Goal: Information Seeking & Learning: Compare options

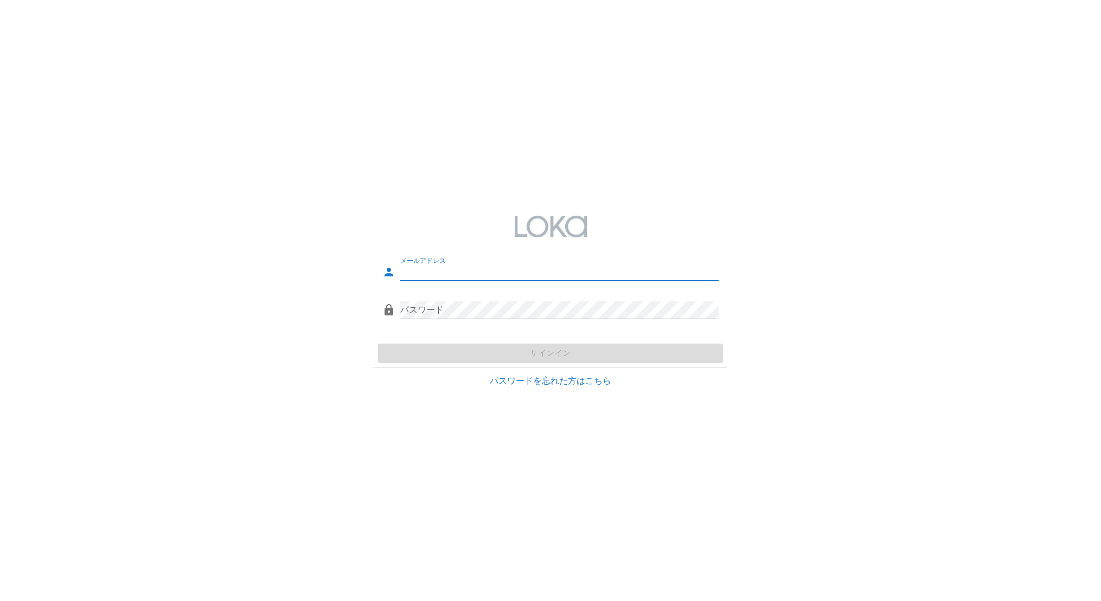
type input "[EMAIL_ADDRESS][DOMAIN_NAME]"
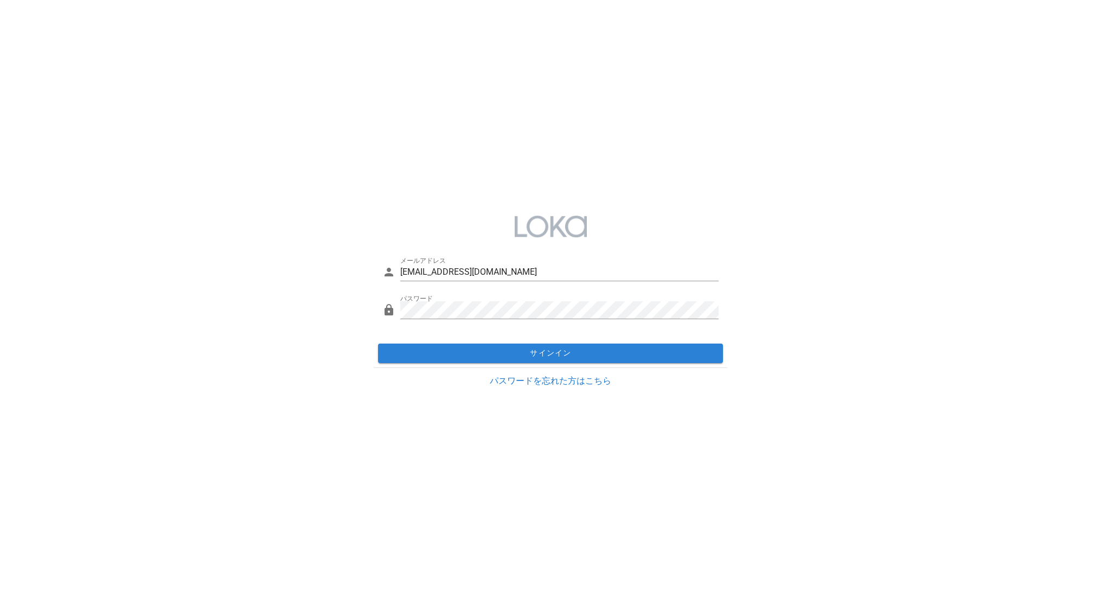
click at [576, 356] on div "サインイン" at bounding box center [551, 353] width 354 height 28
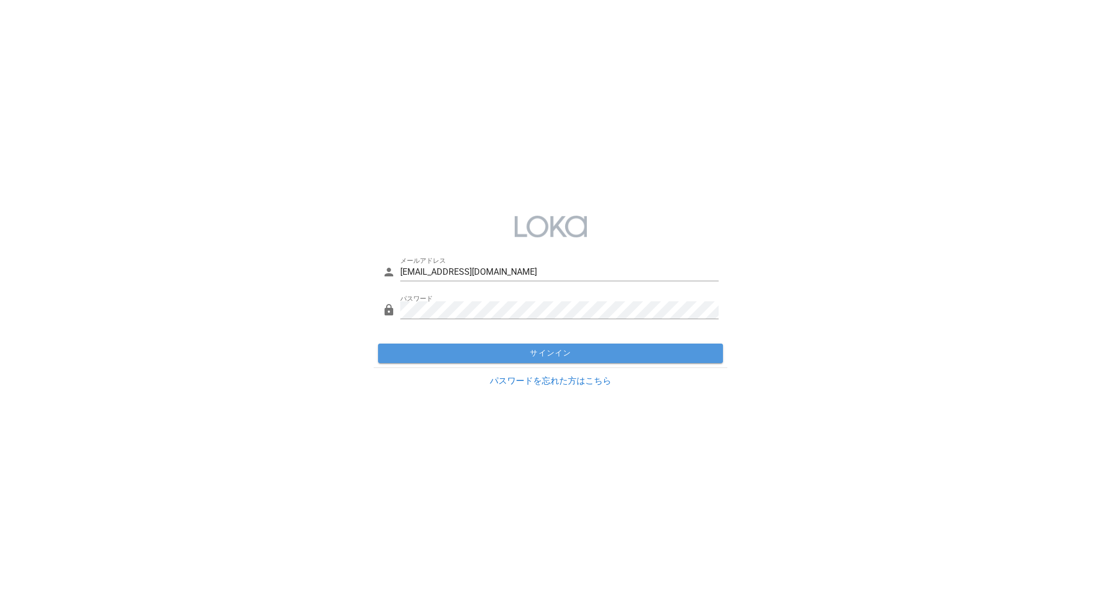
click at [576, 355] on span "サインイン" at bounding box center [550, 354] width 337 height 10
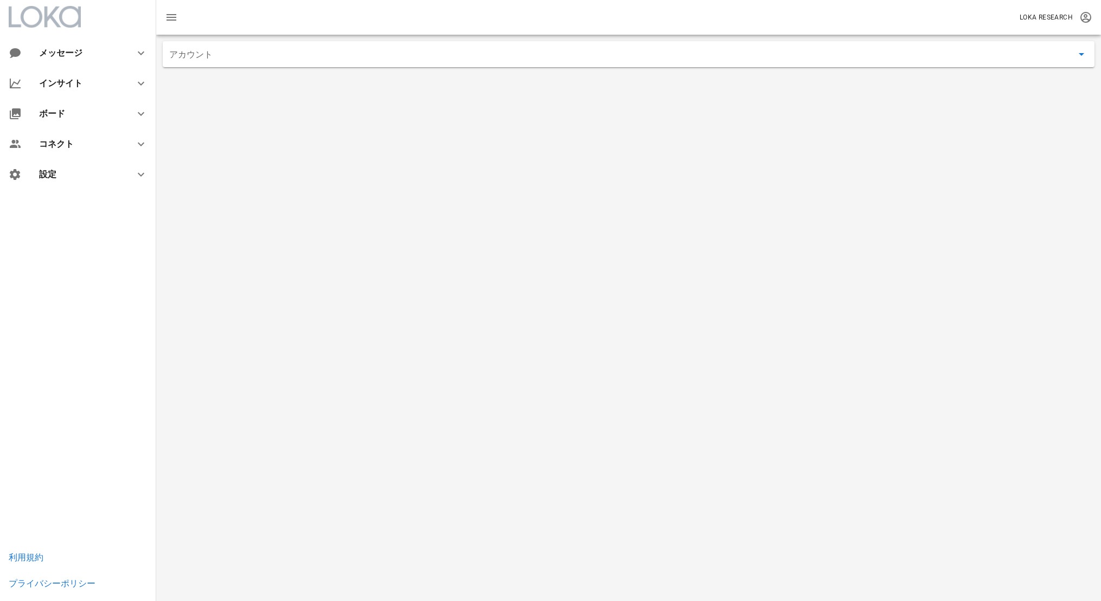
click at [277, 60] on input "アカウント" at bounding box center [620, 54] width 903 height 17
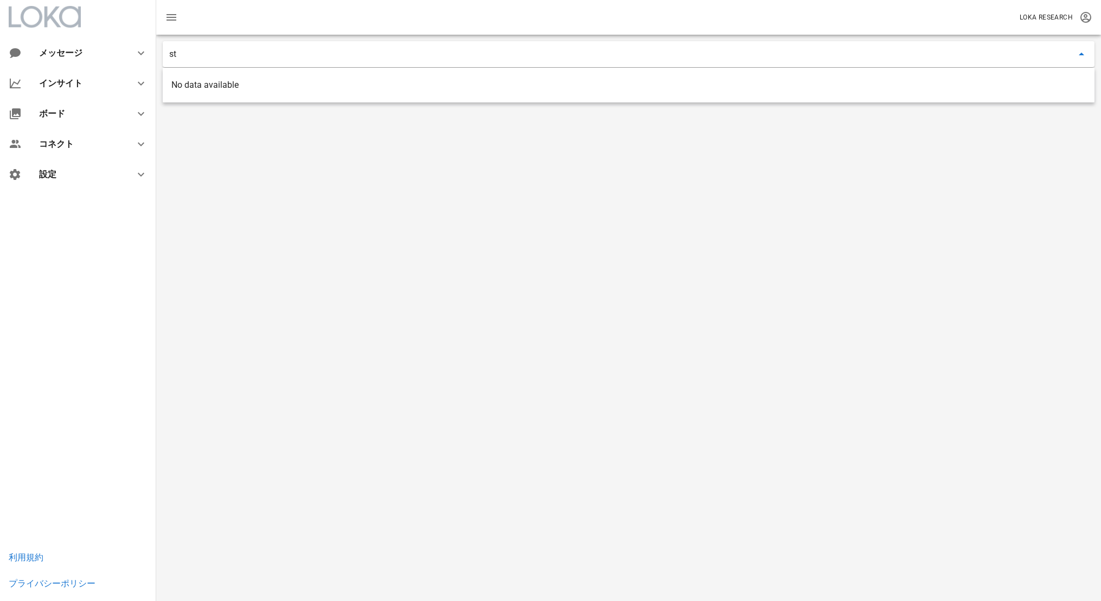
type input "s"
type input "c"
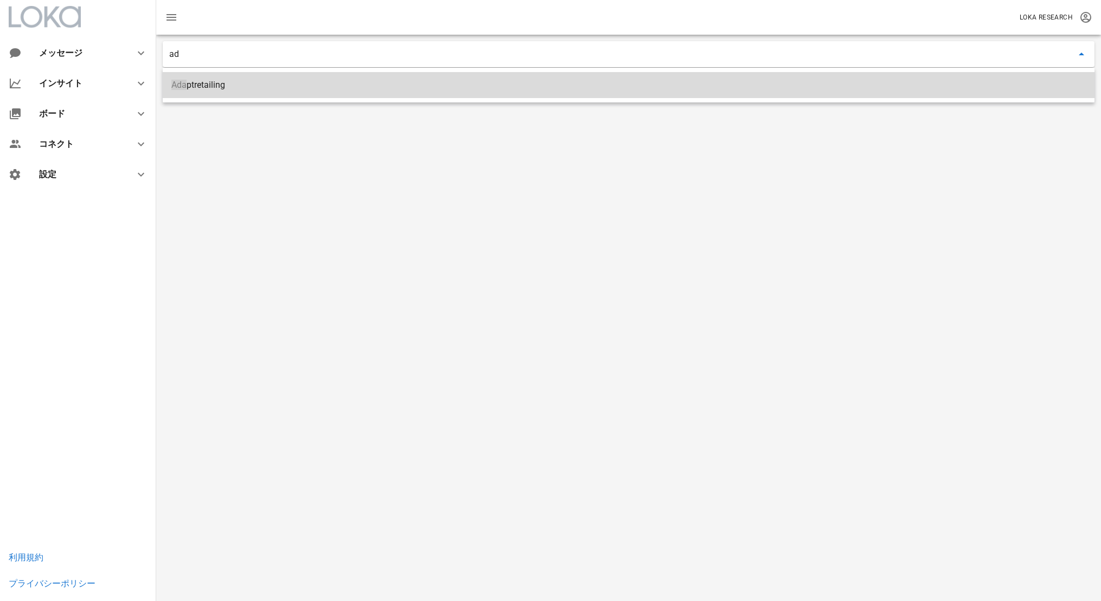
type input "a"
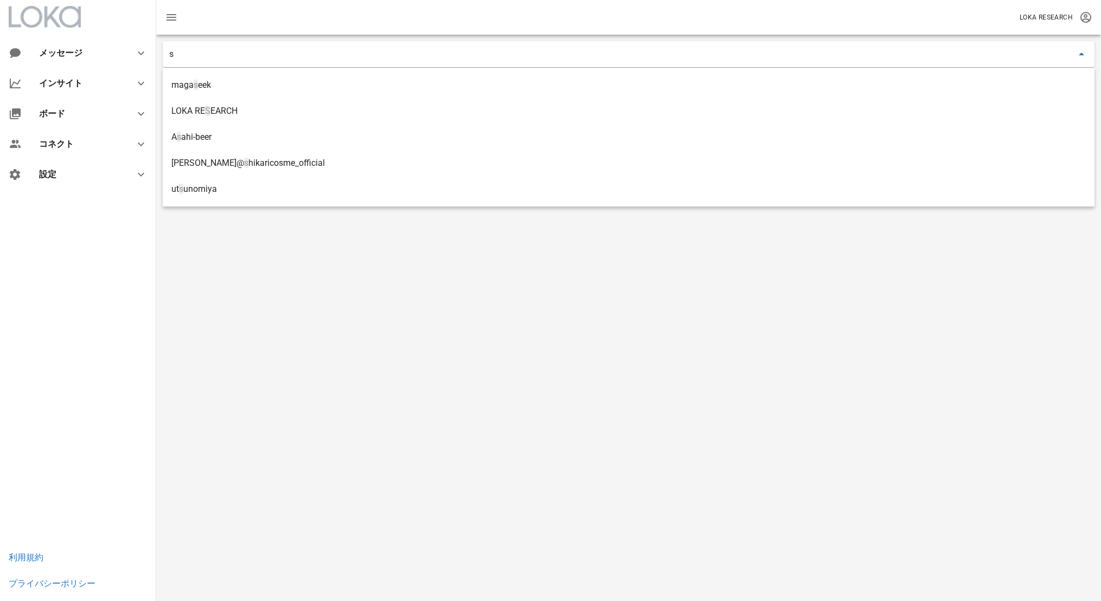
type input "s"
click at [265, 222] on div "s" at bounding box center [628, 318] width 945 height 567
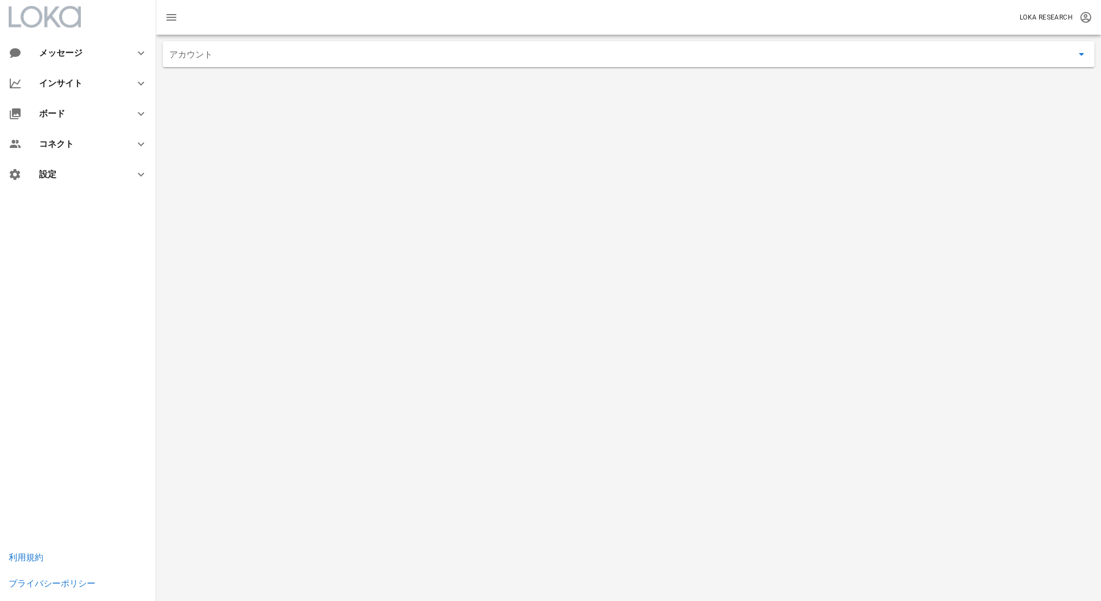
click at [251, 56] on input "アカウント" at bounding box center [620, 54] width 903 height 17
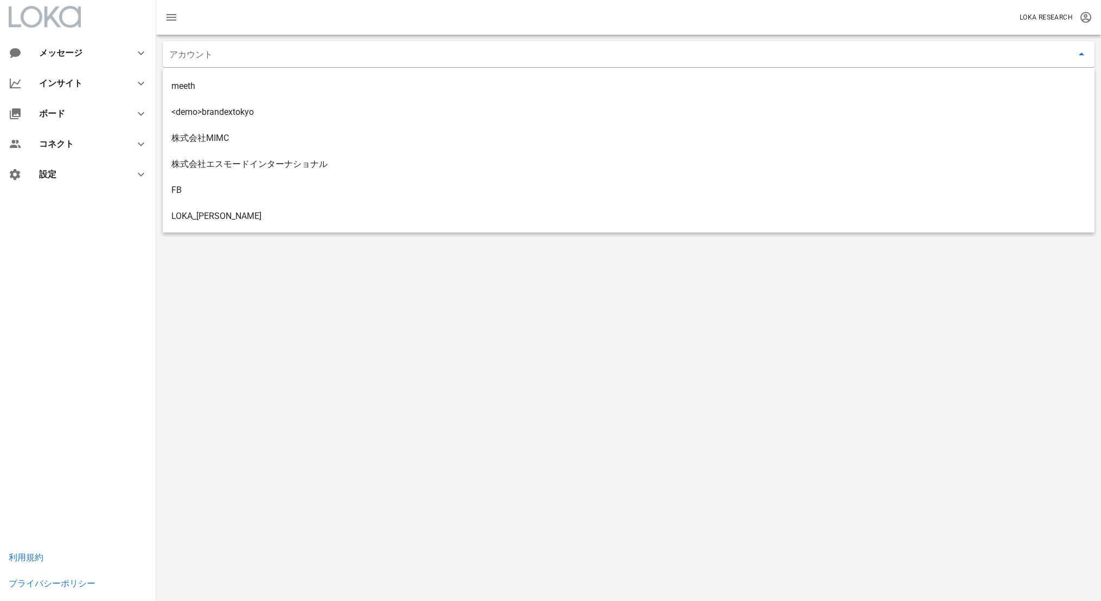
scroll to position [798, 0]
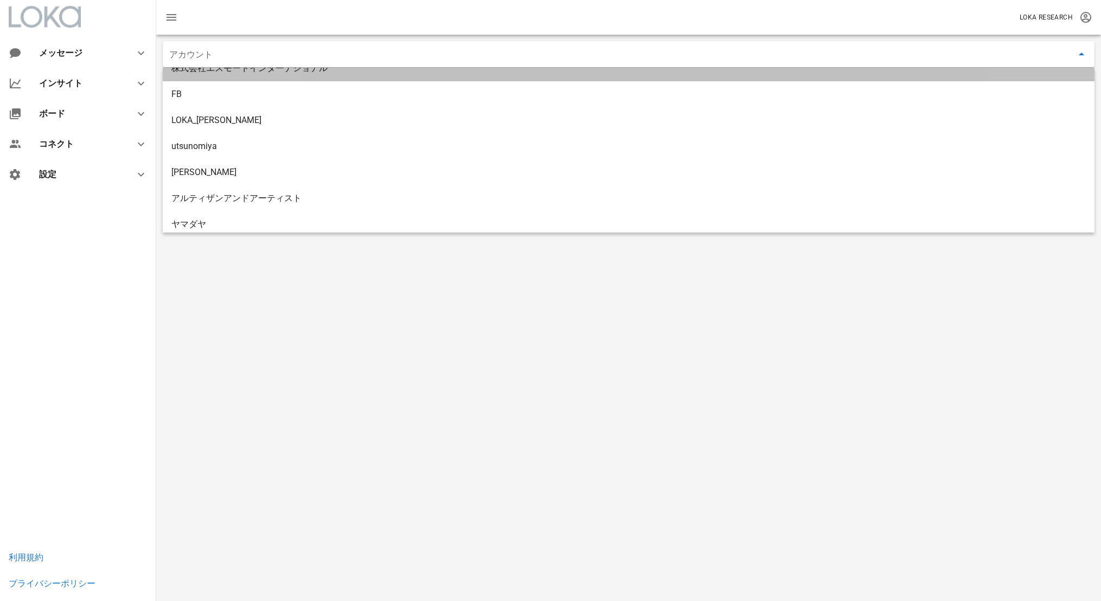
click at [256, 71] on div "株式会社エスモードインターナショナル" at bounding box center [628, 68] width 914 height 10
type input "株式会社エスモードインターナショナル"
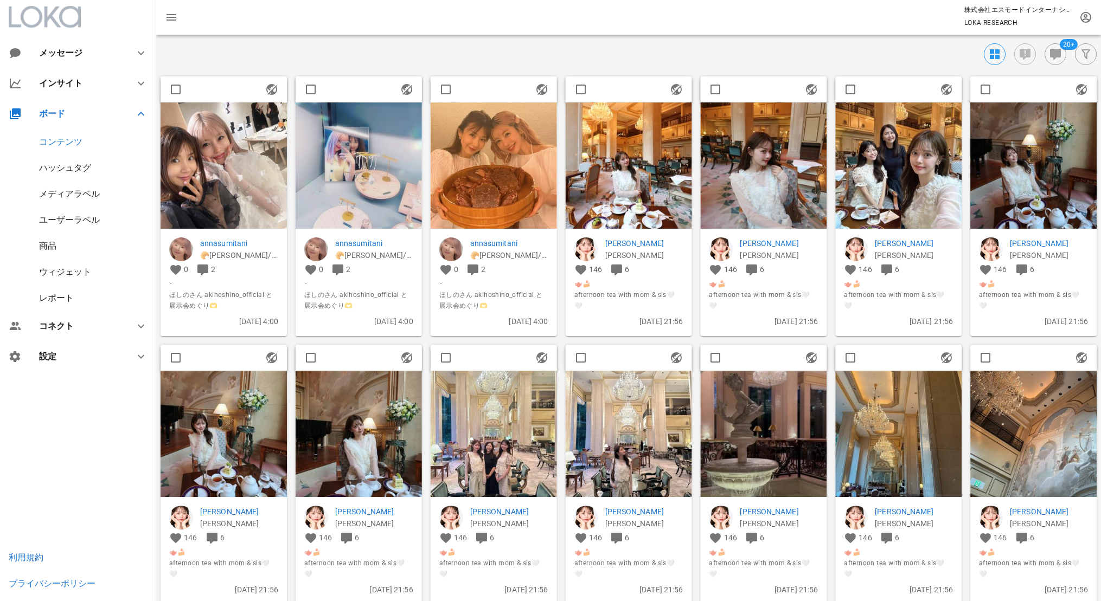
click at [68, 292] on div "レポート" at bounding box center [78, 298] width 156 height 26
click at [79, 83] on div "インサイト" at bounding box center [80, 83] width 82 height 10
click at [78, 289] on div "ベンチマーク" at bounding box center [65, 293] width 52 height 10
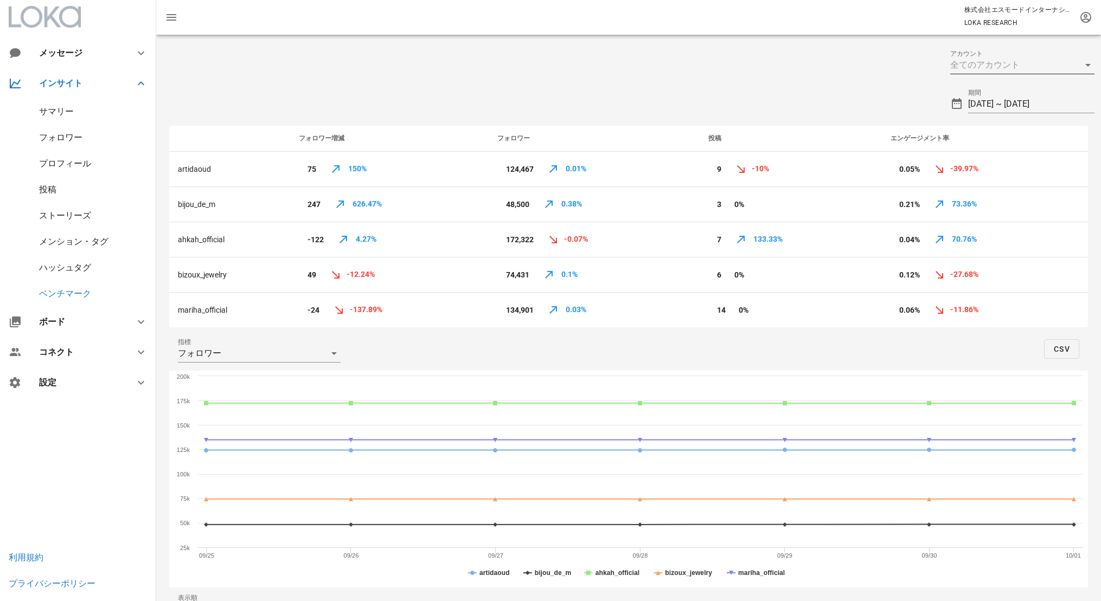
click at [1004, 64] on div at bounding box center [1007, 64] width 114 height 17
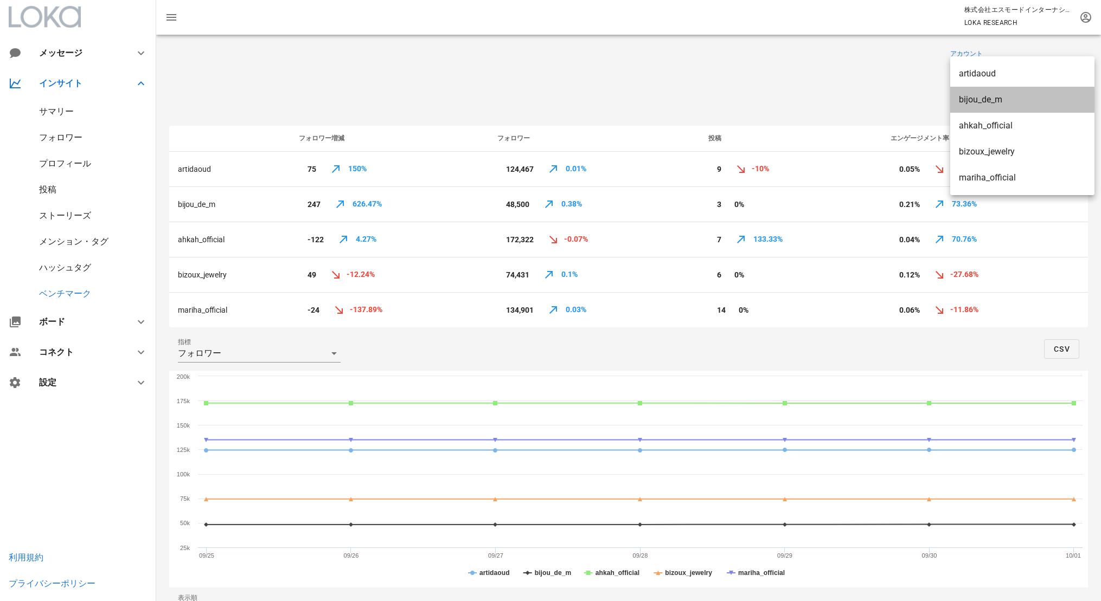
click at [1004, 91] on div "bijou_de_m" at bounding box center [1022, 99] width 127 height 23
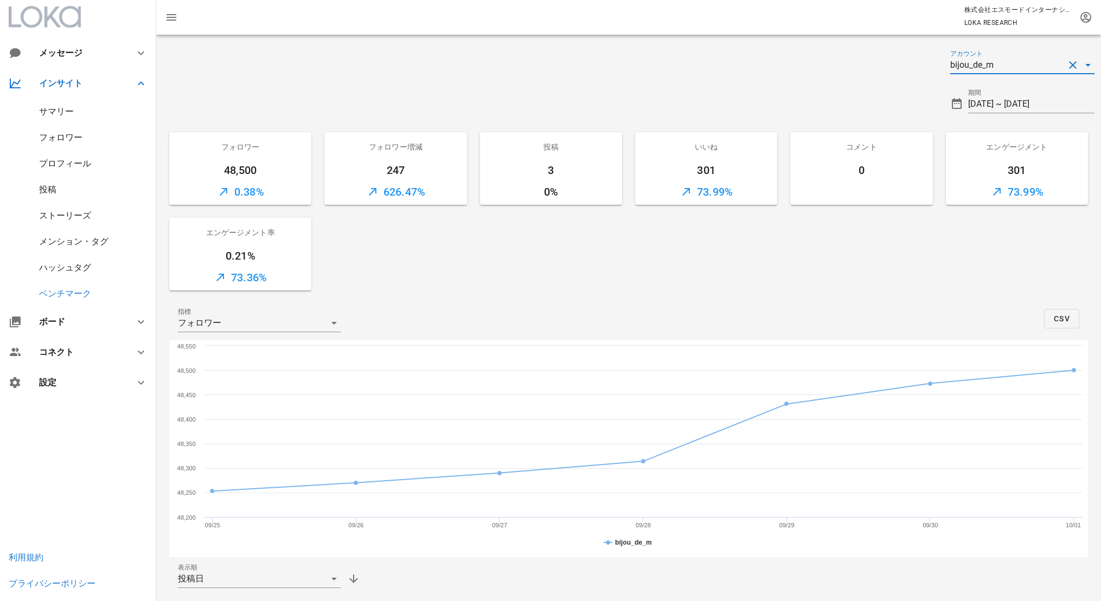
click at [1005, 67] on div "bijou_de_m" at bounding box center [1007, 64] width 114 height 17
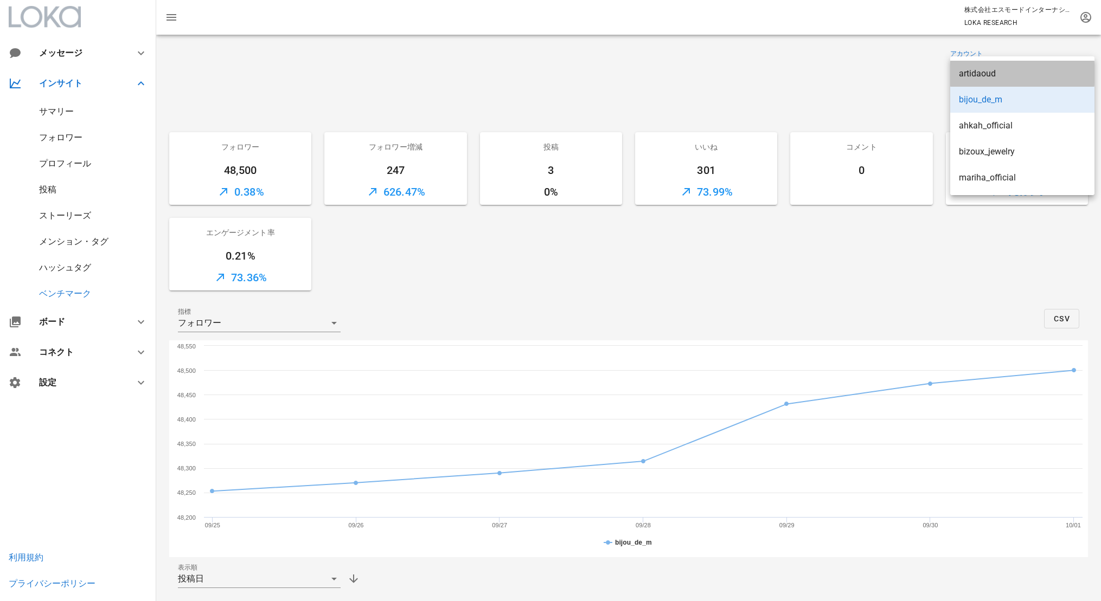
click at [1003, 78] on div "artidaoud" at bounding box center [1022, 73] width 127 height 10
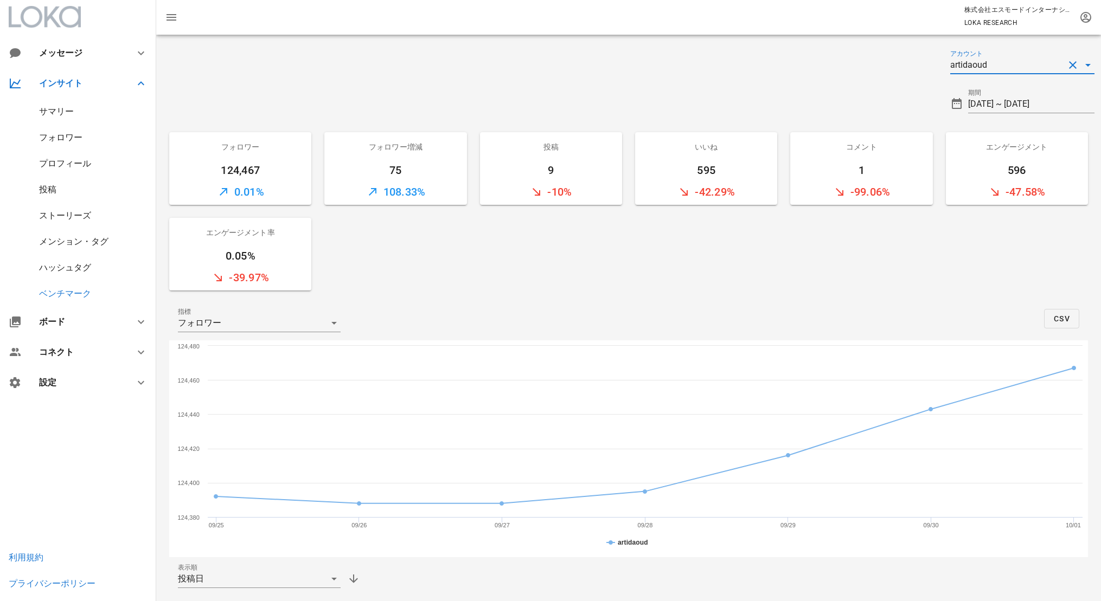
click at [989, 68] on div "artidaoud" at bounding box center [1007, 64] width 114 height 17
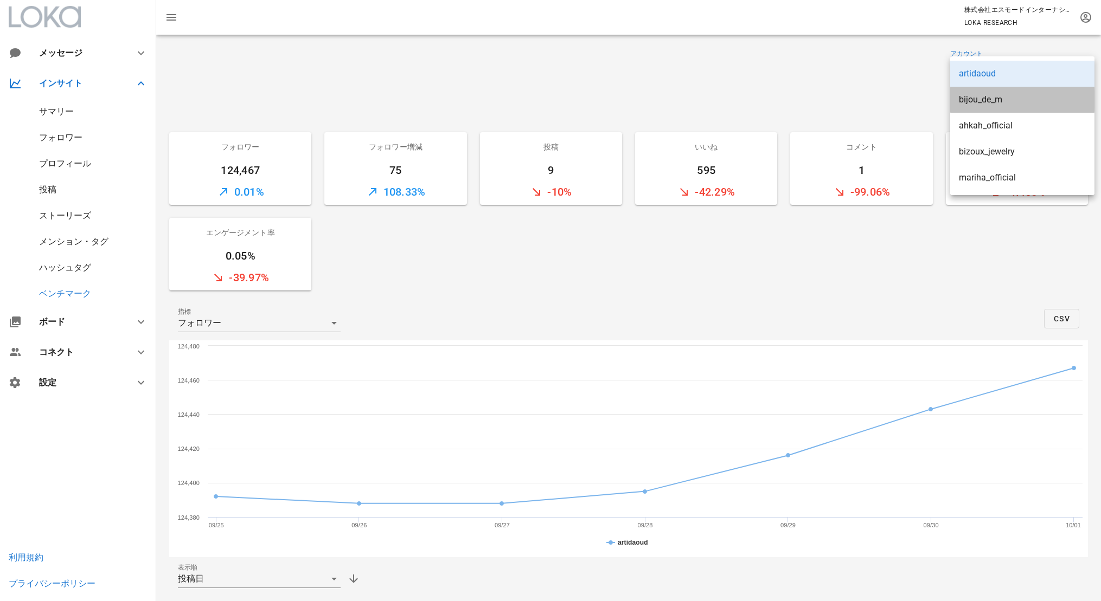
click at [987, 94] on div "bijou_de_m" at bounding box center [1022, 99] width 127 height 10
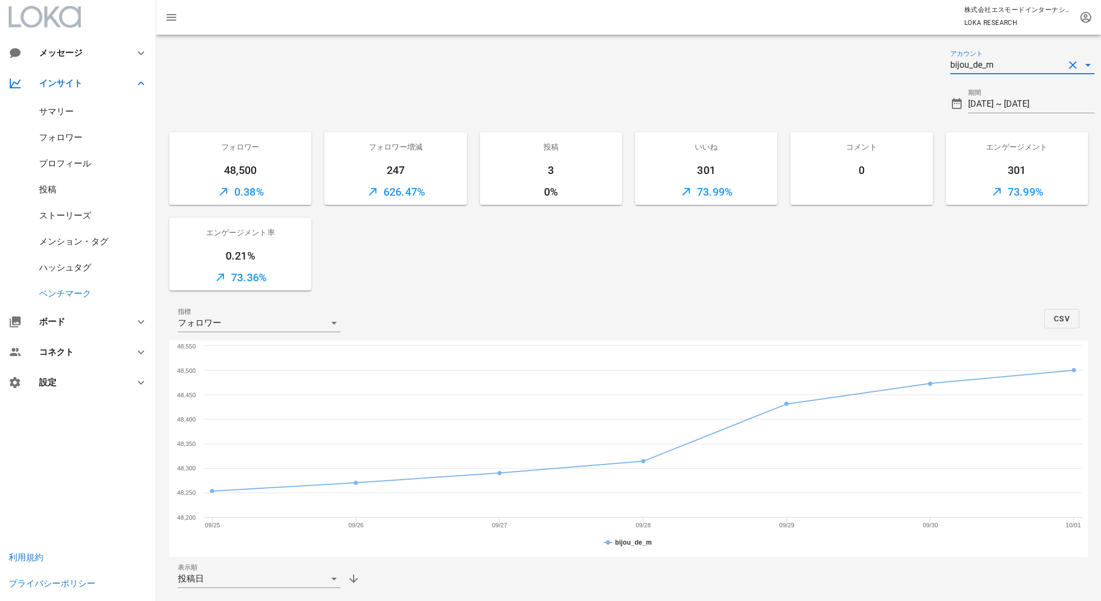
click at [989, 65] on div "bijou_de_m" at bounding box center [971, 65] width 43 height 10
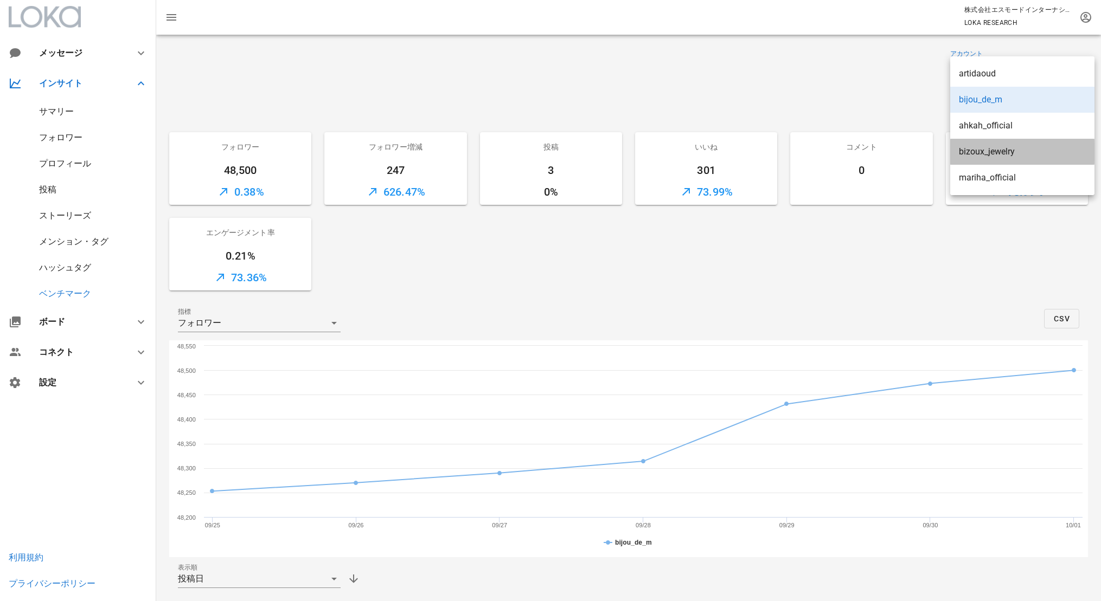
click at [980, 142] on div "bizoux_jewelry" at bounding box center [1022, 151] width 127 height 23
